Goal: Complete application form

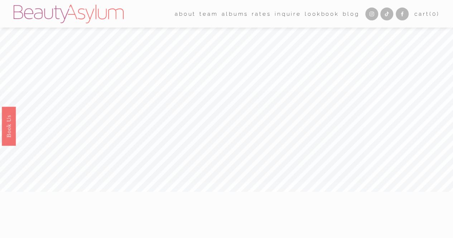
click at [308, 14] on link "Lookbook" at bounding box center [321, 13] width 34 height 11
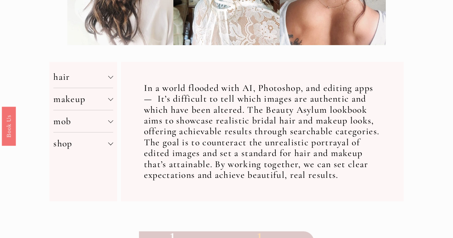
scroll to position [215, 0]
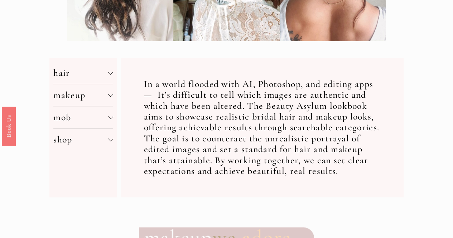
click at [108, 74] on div at bounding box center [110, 71] width 5 height 5
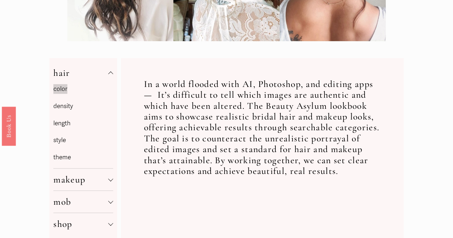
click at [60, 143] on link "style" at bounding box center [59, 140] width 13 height 8
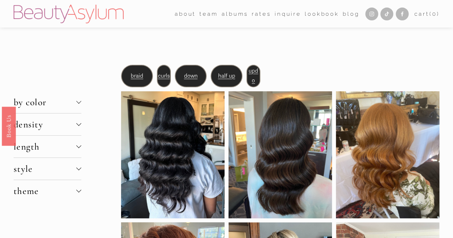
click at [77, 169] on div at bounding box center [78, 168] width 5 height 5
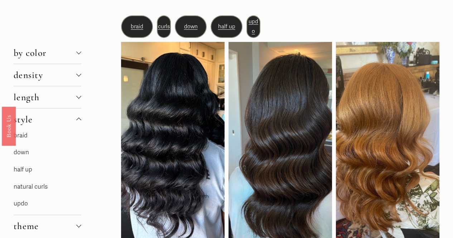
scroll to position [72, 0]
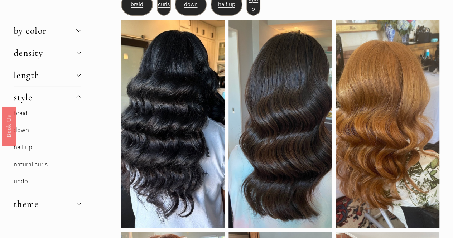
click at [24, 181] on link "updo" at bounding box center [21, 181] width 14 height 8
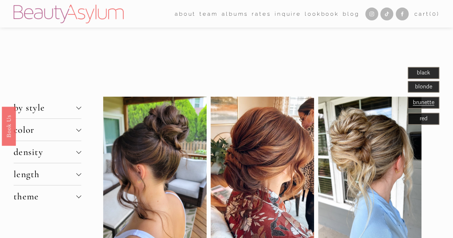
click at [78, 198] on div at bounding box center [78, 196] width 5 height 5
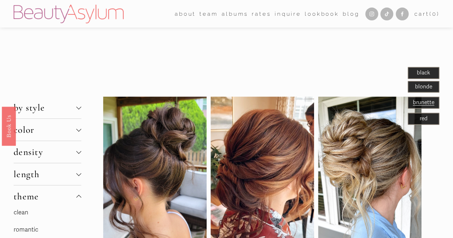
click at [101, 17] on img at bounding box center [69, 14] width 110 height 19
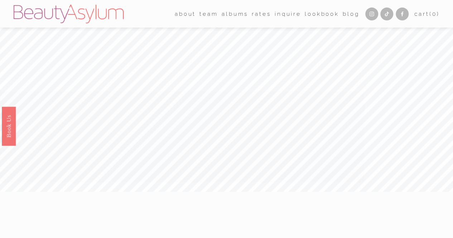
click at [314, 15] on link "Lookbook" at bounding box center [321, 13] width 34 height 11
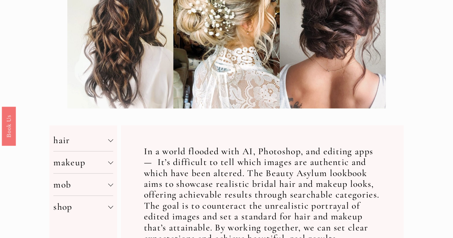
scroll to position [179, 0]
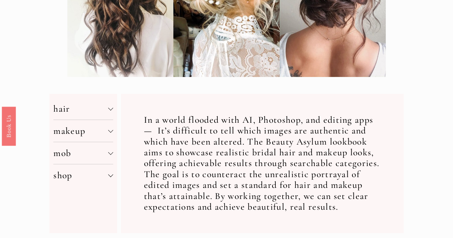
click at [108, 136] on span "makeup" at bounding box center [80, 130] width 54 height 11
click at [65, 149] on link "application" at bounding box center [68, 147] width 30 height 8
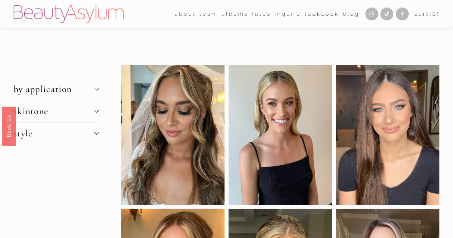
click at [97, 94] on button "by application" at bounding box center [57, 89] width 86 height 22
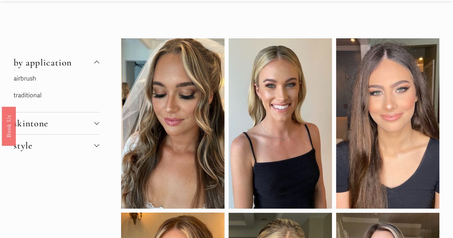
scroll to position [36, 0]
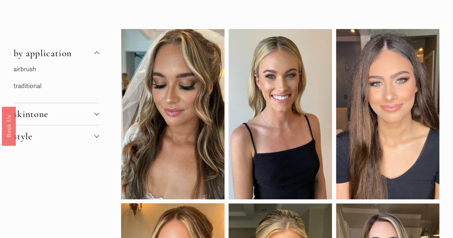
click at [29, 89] on link "traditional" at bounding box center [28, 86] width 28 height 8
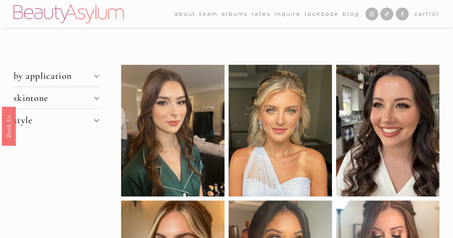
click at [90, 96] on span "skintone" at bounding box center [54, 97] width 81 height 11
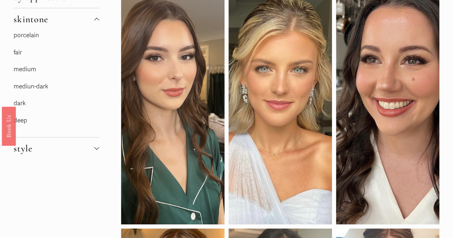
scroll to position [107, 0]
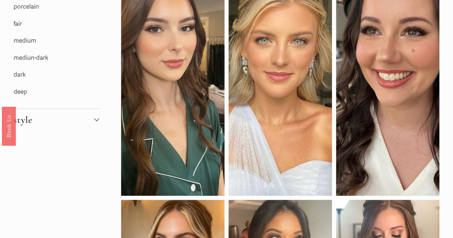
click at [94, 122] on span "style" at bounding box center [54, 119] width 81 height 11
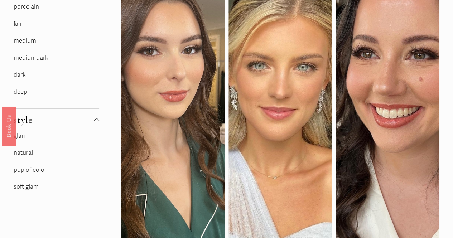
click at [25, 153] on link "natural" at bounding box center [23, 153] width 19 height 8
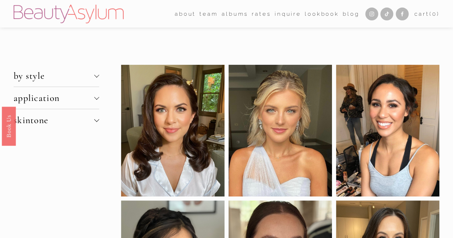
click at [288, 12] on link "Inquire" at bounding box center [287, 13] width 26 height 11
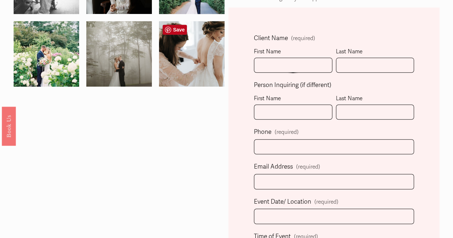
scroll to position [143, 0]
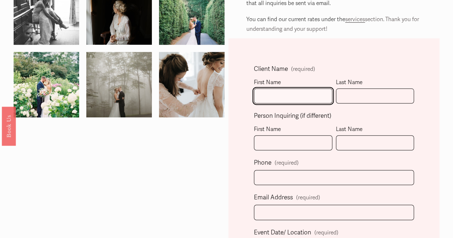
click at [277, 98] on input "First Name" at bounding box center [293, 95] width 78 height 15
type input "[PERSON_NAME]"
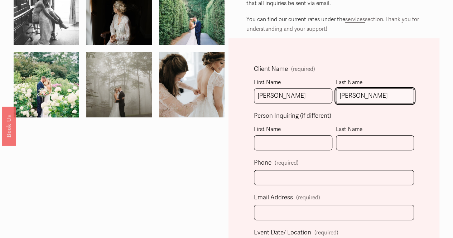
type input "[PERSON_NAME]"
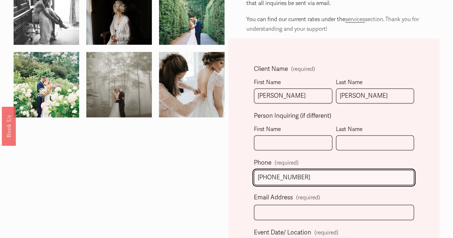
type input "[PHONE_NUMBER]"
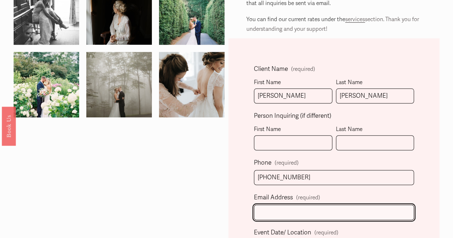
click at [272, 213] on input "Email Address (required)" at bounding box center [334, 212] width 160 height 15
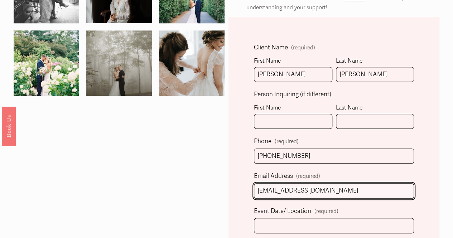
scroll to position [179, 0]
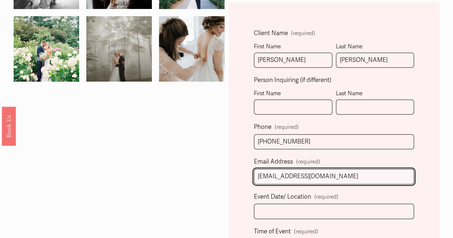
type input "[EMAIL_ADDRESS][DOMAIN_NAME]"
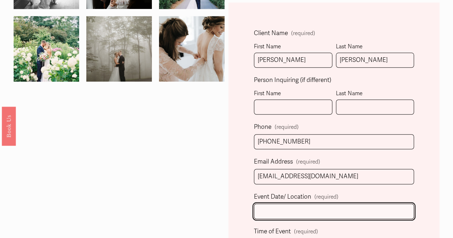
click at [310, 206] on input "Event Date/ Location (required)" at bounding box center [334, 211] width 160 height 15
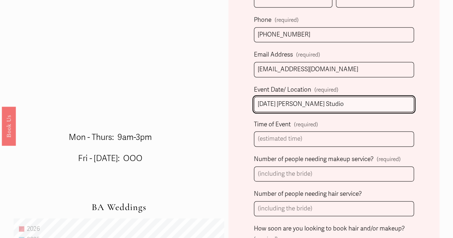
scroll to position [286, 0]
type input "[DATE] [PERSON_NAME] Studio"
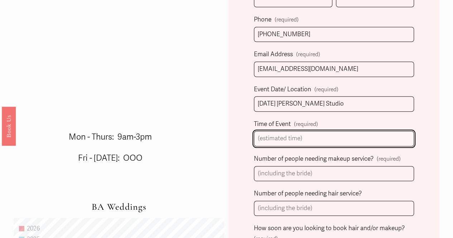
click at [335, 135] on input "Time of Event (required)" at bounding box center [334, 138] width 160 height 15
type input "1"
type input "2"
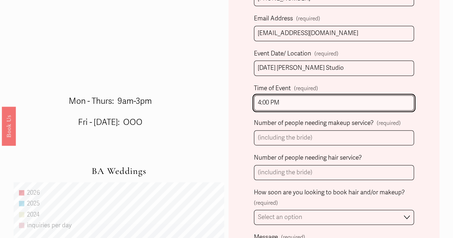
type input "4:00 PM"
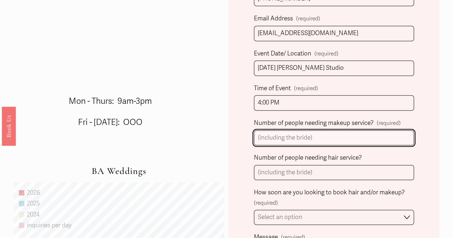
click at [298, 137] on input "Number of people needing makeup service? (required)" at bounding box center [334, 137] width 160 height 15
type input "12"
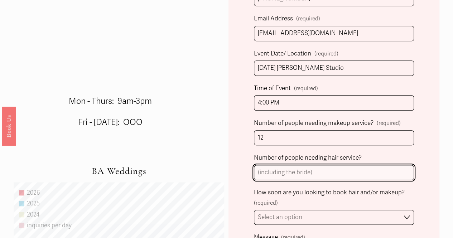
click at [281, 167] on input "Number of people needing hair service?" at bounding box center [334, 172] width 160 height 15
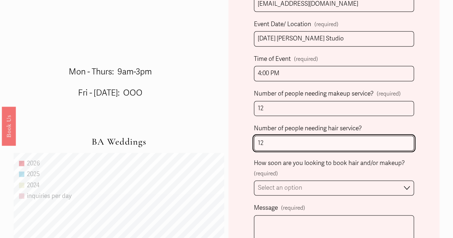
scroll to position [394, 0]
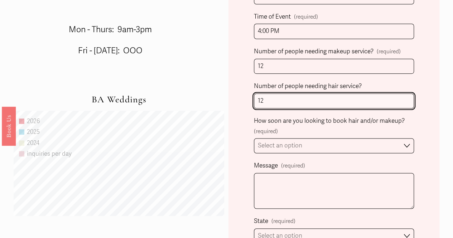
type input "12"
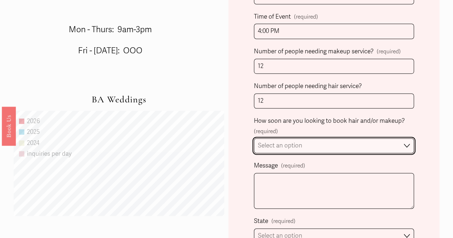
click at [309, 146] on select "Select an option Immediately 1-2 weeks I'm looking for information & not ready …" at bounding box center [334, 145] width 160 height 15
select select "I'm looking for information & not ready to book just yet"
click at [254, 138] on select "Select an option Immediately 1-2 weeks I'm looking for information & not ready …" at bounding box center [334, 145] width 160 height 15
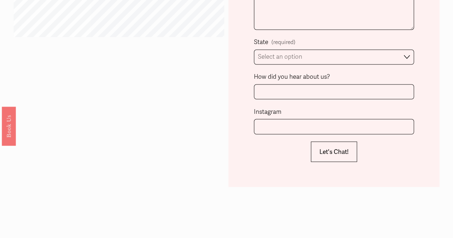
scroll to position [501, 0]
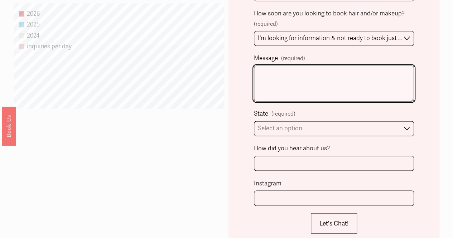
click at [289, 78] on textarea "Message (required)" at bounding box center [334, 83] width 160 height 36
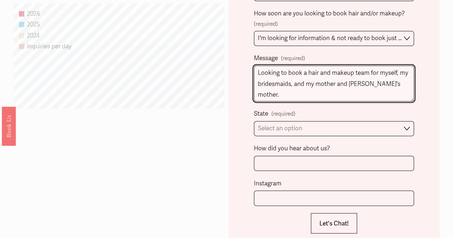
click at [405, 81] on textarea "Looking to book a hair and makeup team for myself, my bridesmaids, and my mothe…" at bounding box center [334, 83] width 160 height 36
click at [307, 82] on textarea "Looking to book a hair and makeup team for myself, my bridesmaids, and my mothe…" at bounding box center [334, 83] width 160 height 36
click at [323, 83] on textarea "Looking to book a hair and makeup team for myself, my bridesmaids, my mother an…" at bounding box center [334, 83] width 160 height 36
click at [383, 81] on textarea "Looking to book a hair and makeup team for myself, my bridesmaids, my mother, a…" at bounding box center [334, 83] width 160 height 36
click at [337, 81] on textarea "Looking to book a hair and makeup team for myself, my bridesmaids, my mother, a…" at bounding box center [334, 83] width 160 height 36
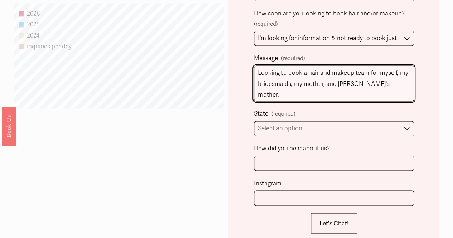
click at [382, 83] on textarea "Looking to book a hair and makeup team for myself, my bridesmaids, my mother, a…" at bounding box center [334, 83] width 160 height 36
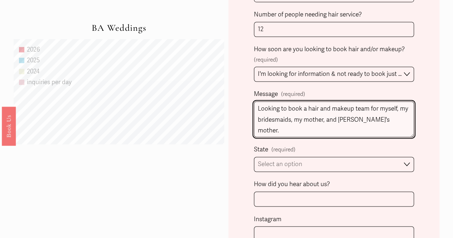
drag, startPoint x: 337, startPoint y: 115, endPoint x: 347, endPoint y: 118, distance: 10.5
click at [338, 115] on textarea "Looking to book a hair and makeup team for myself, my bridesmaids, my mother, a…" at bounding box center [334, 119] width 160 height 36
click at [391, 117] on textarea "Looking to book a hair and makeup team for myself, my bridesmaids, my mother, a…" at bounding box center [334, 119] width 160 height 36
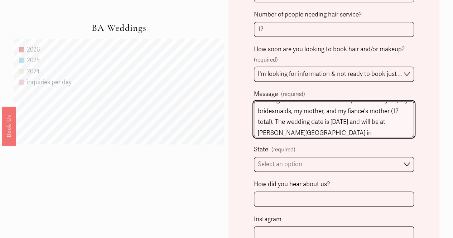
type textarea "Looking to book a hair and makeup team for myself, my bridesmaids, my mother, a…"
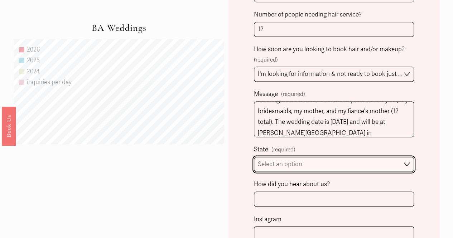
click at [323, 160] on select "Select an option Please Select One [GEOGRAPHIC_DATA], [GEOGRAPHIC_DATA] [GEOGRA…" at bounding box center [334, 164] width 160 height 15
select select "[GEOGRAPHIC_DATA], [GEOGRAPHIC_DATA]"
click at [254, 157] on select "Select an option Please Select One [GEOGRAPHIC_DATA], [GEOGRAPHIC_DATA] [GEOGRA…" at bounding box center [334, 164] width 160 height 15
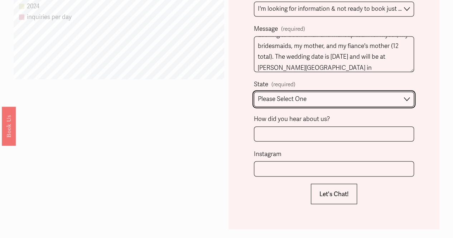
scroll to position [537, 0]
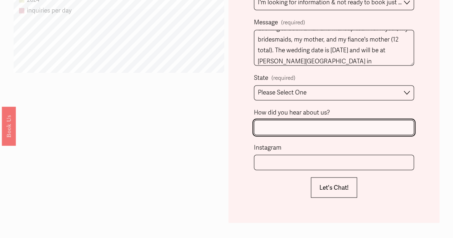
click at [330, 123] on input "How did you hear about us?" at bounding box center [334, 127] width 160 height 15
type input "The Knot"
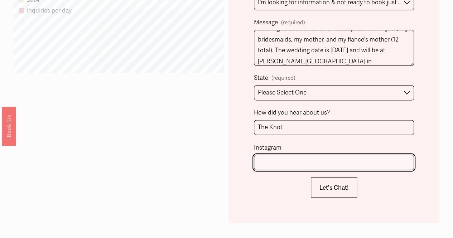
click at [288, 155] on input "Instagram" at bounding box center [334, 162] width 160 height 15
type input "m"
